Goal: Check status

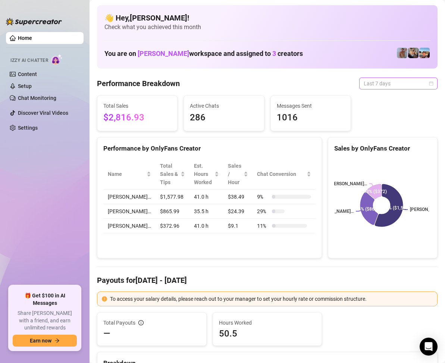
click at [396, 84] on span "Last 7 days" at bounding box center [397, 83] width 69 height 11
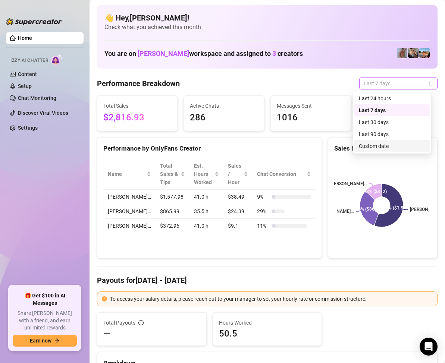
click at [372, 147] on div "Custom date" at bounding box center [392, 146] width 66 height 8
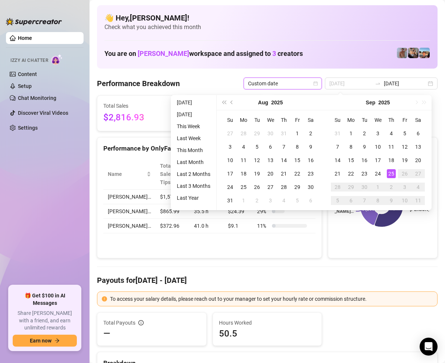
type input "[DATE]"
click at [390, 172] on div "25" at bounding box center [391, 173] width 9 height 9
click at [391, 171] on div "25" at bounding box center [391, 173] width 9 height 9
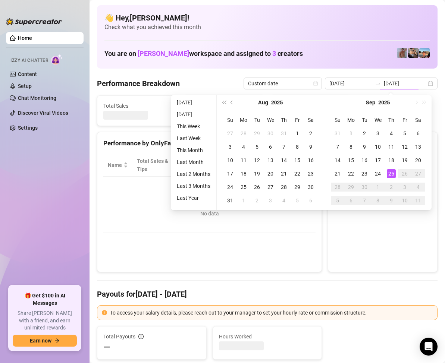
type input "[DATE]"
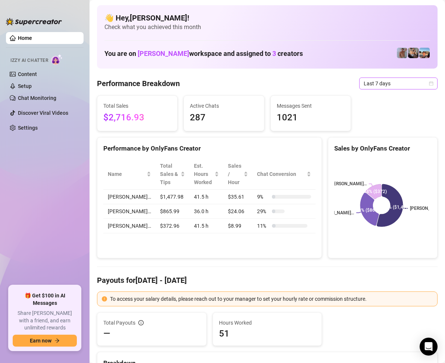
click at [409, 84] on span "Last 7 days" at bounding box center [397, 83] width 69 height 11
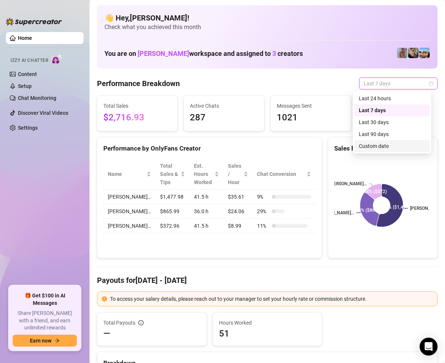
click at [379, 149] on div "Custom date" at bounding box center [392, 146] width 66 height 8
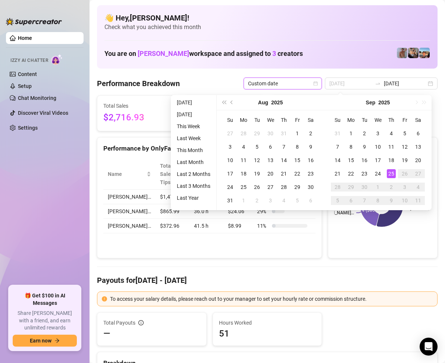
type input "[DATE]"
click at [392, 170] on div "25" at bounding box center [391, 173] width 9 height 9
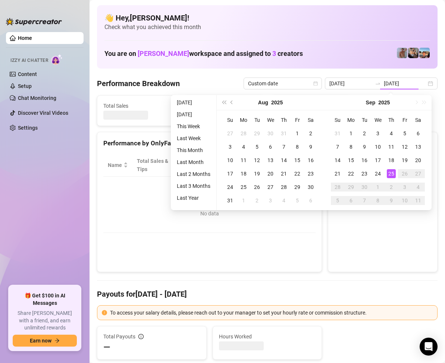
type input "[DATE]"
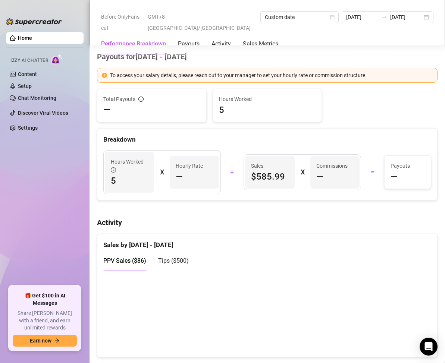
scroll to position [37, 0]
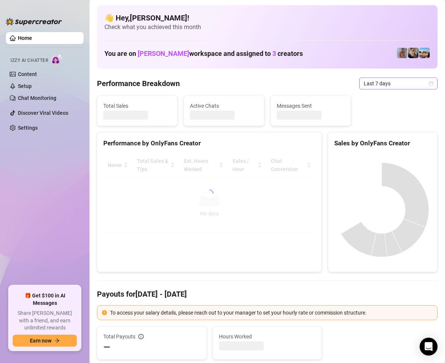
click at [420, 84] on span "Last 7 days" at bounding box center [397, 83] width 69 height 11
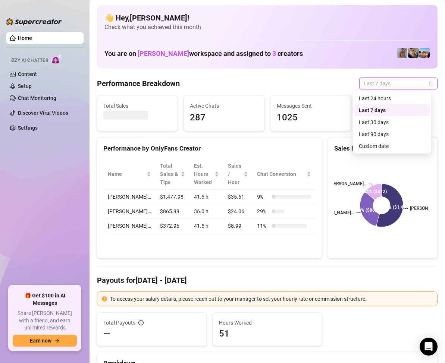
click at [420, 84] on span "Last 7 days" at bounding box center [397, 83] width 69 height 11
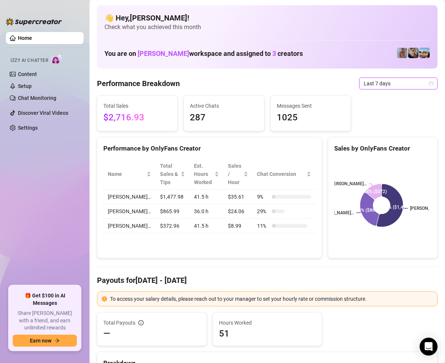
click at [420, 84] on span "Last 7 days" at bounding box center [397, 83] width 69 height 11
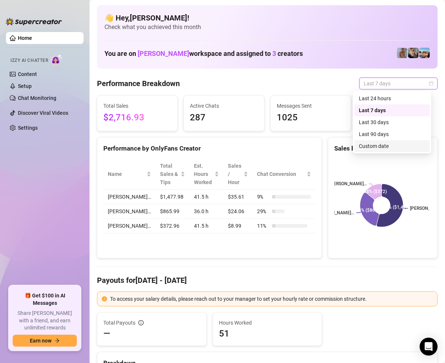
click at [393, 146] on div "Custom date" at bounding box center [392, 146] width 66 height 8
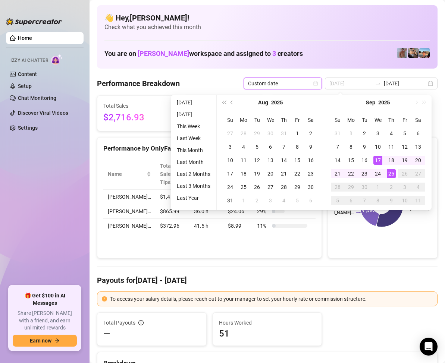
type input "[DATE]"
click at [391, 173] on div "25" at bounding box center [391, 173] width 9 height 9
click at [392, 173] on div "25" at bounding box center [391, 173] width 9 height 9
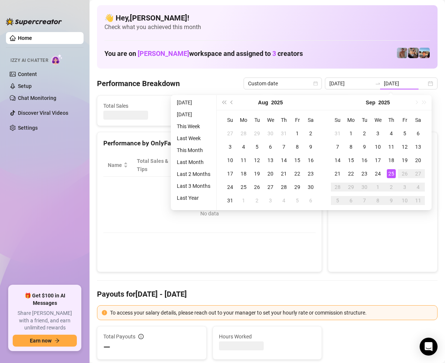
type input "[DATE]"
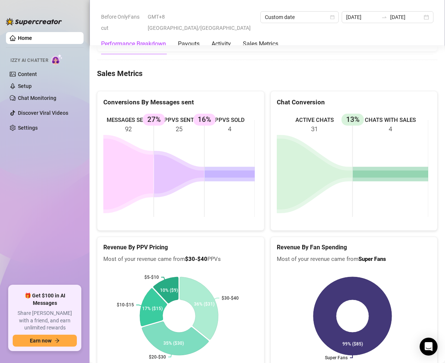
scroll to position [969, 0]
